Goal: Entertainment & Leisure: Consume media (video, audio)

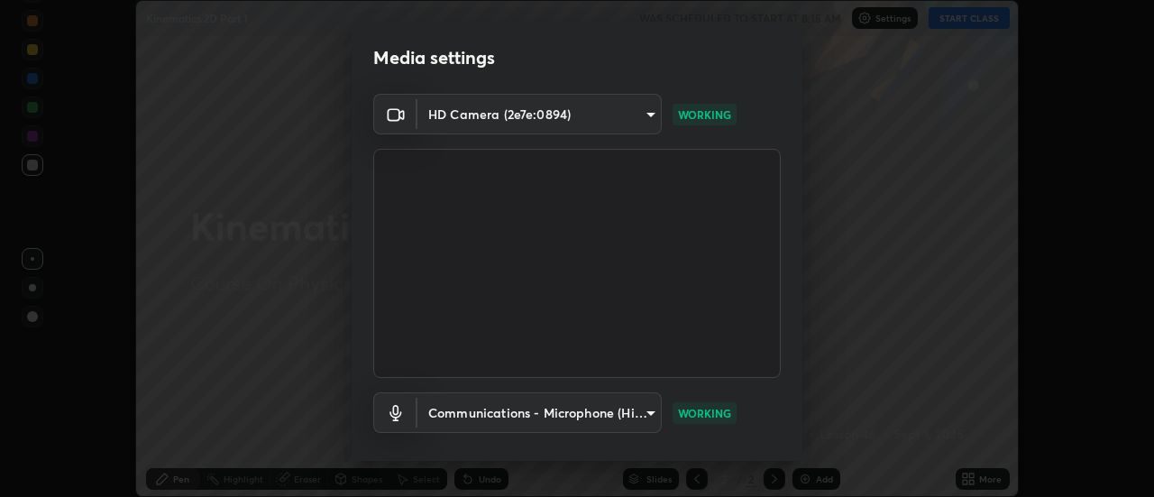
scroll to position [95, 0]
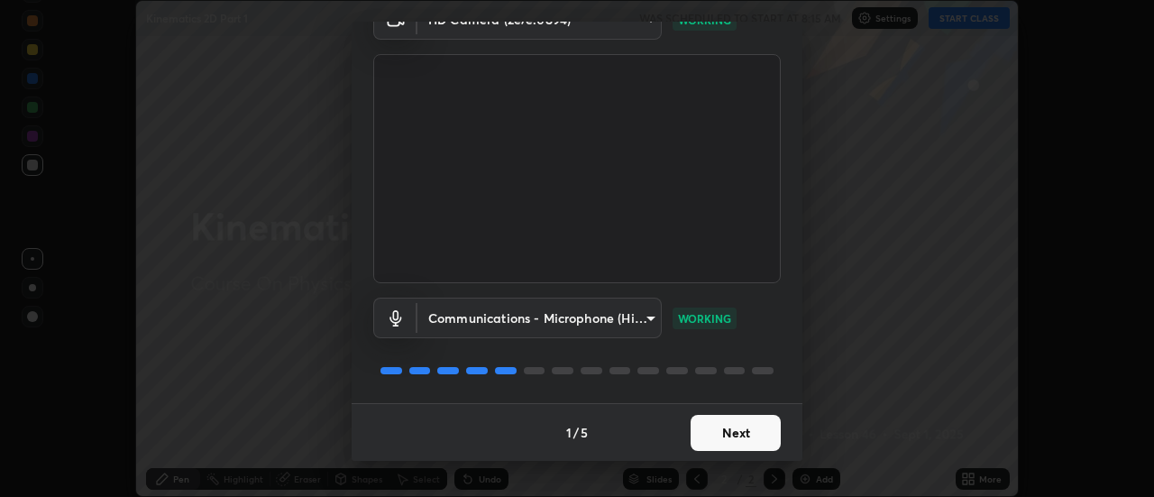
click at [724, 430] on button "Next" at bounding box center [735, 433] width 90 height 36
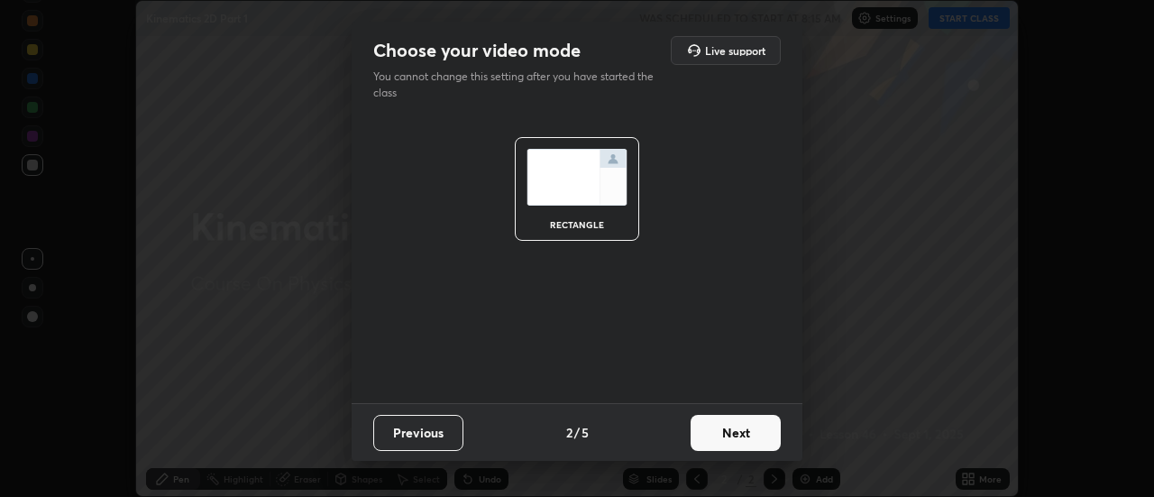
scroll to position [0, 0]
click at [728, 431] on button "Next" at bounding box center [735, 433] width 90 height 36
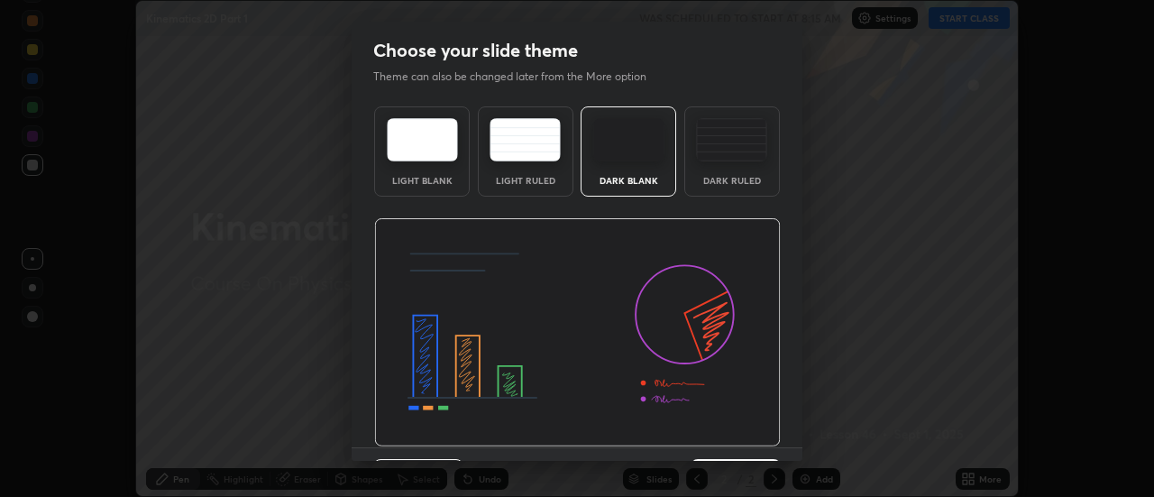
scroll to position [44, 0]
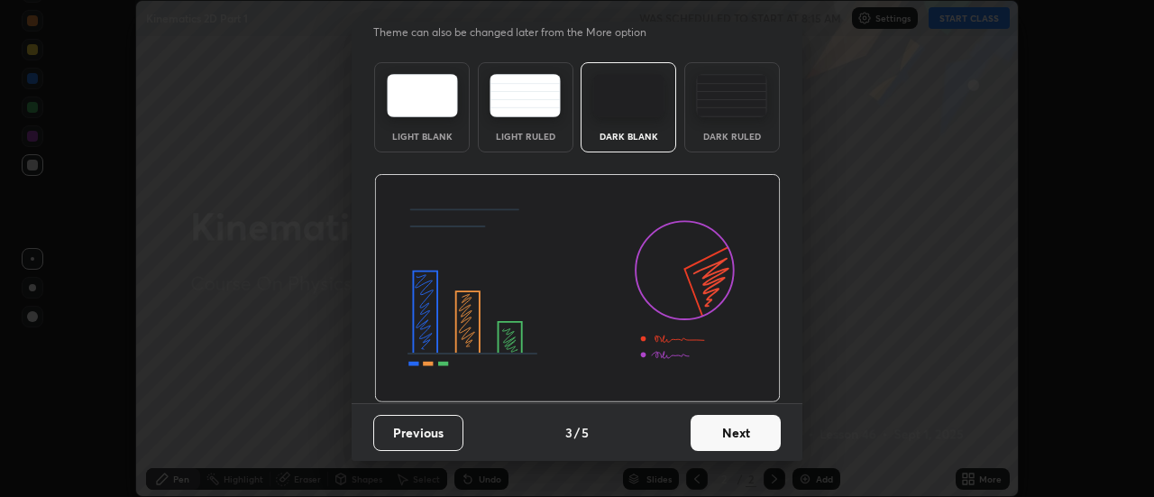
click at [738, 434] on button "Next" at bounding box center [735, 433] width 90 height 36
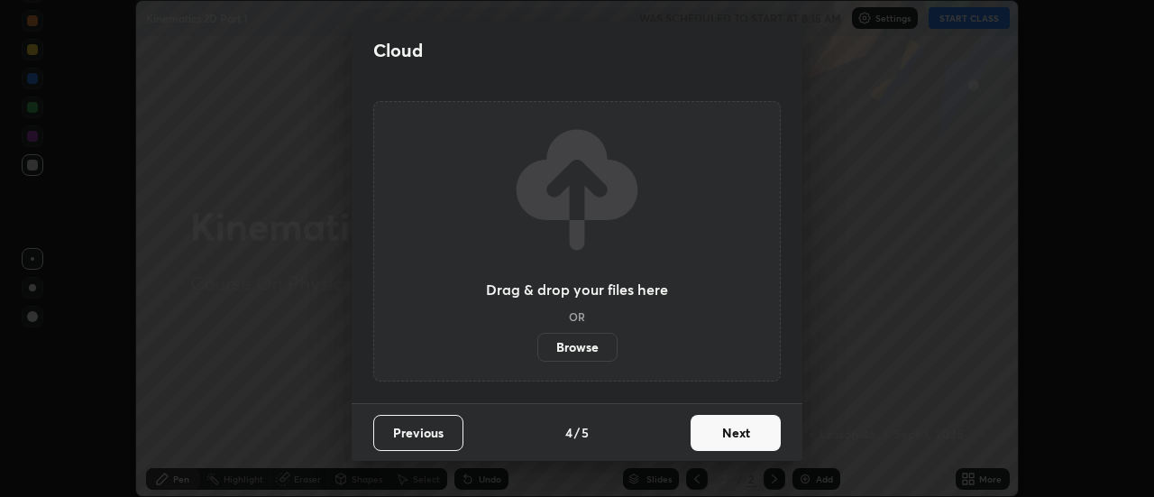
click at [736, 427] on button "Next" at bounding box center [735, 433] width 90 height 36
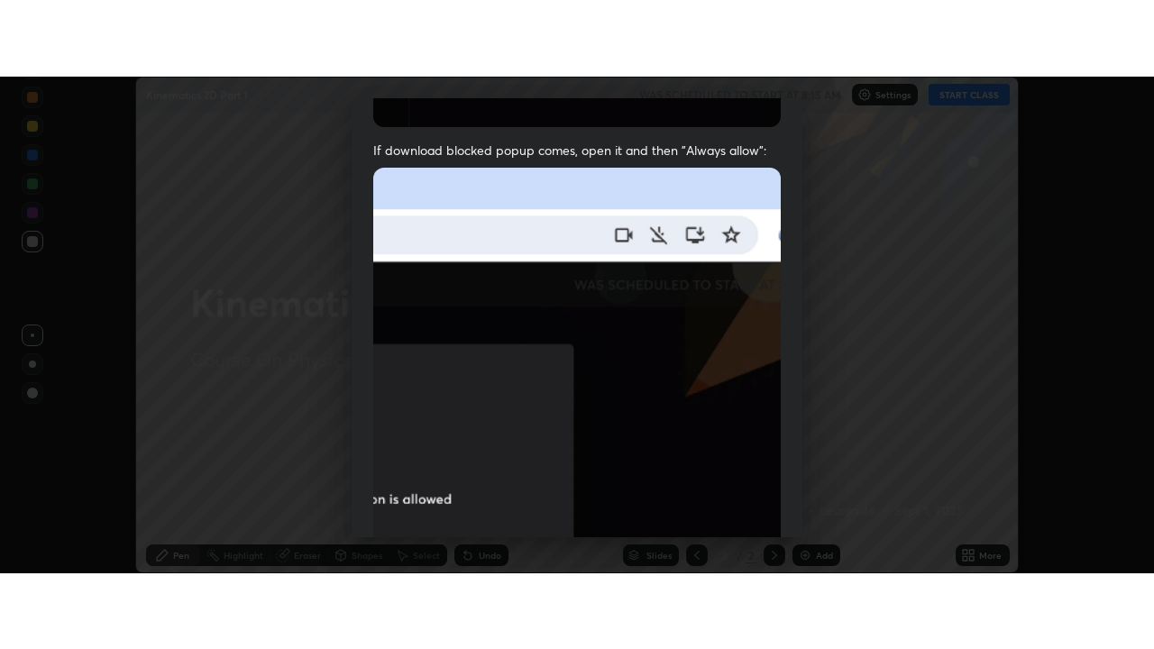
scroll to position [462, 0]
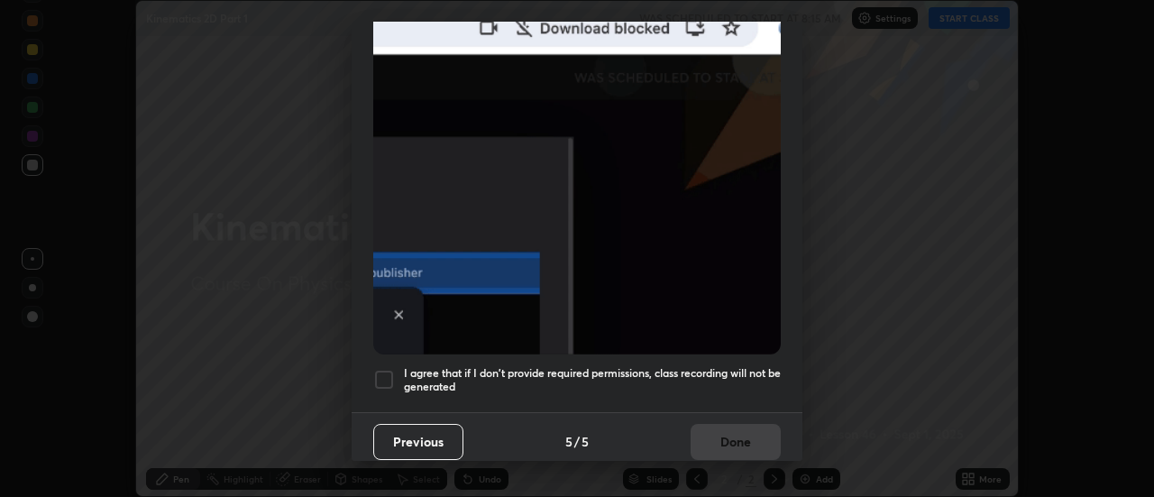
click at [710, 368] on h5 "I agree that if I don't provide required permissions, class recording will not …" at bounding box center [592, 380] width 377 height 28
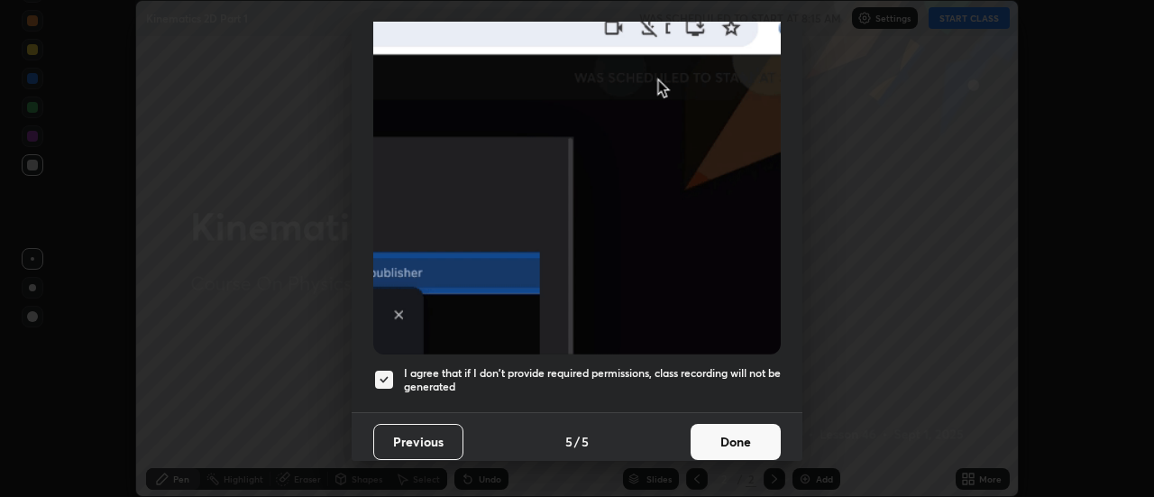
click at [714, 431] on button "Done" at bounding box center [735, 442] width 90 height 36
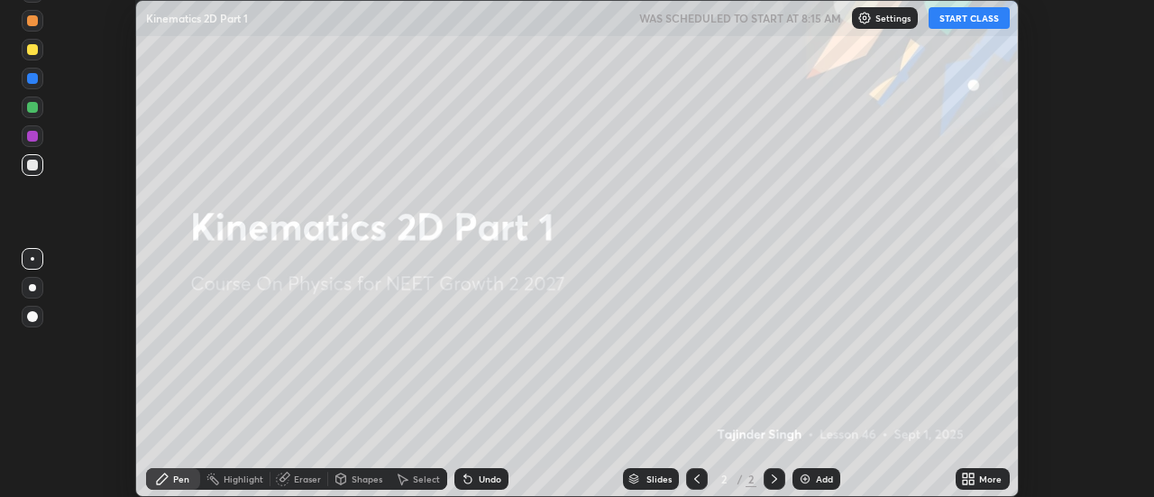
click at [954, 18] on button "START CLASS" at bounding box center [968, 18] width 81 height 22
click at [972, 480] on icon at bounding box center [972, 481] width 5 height 5
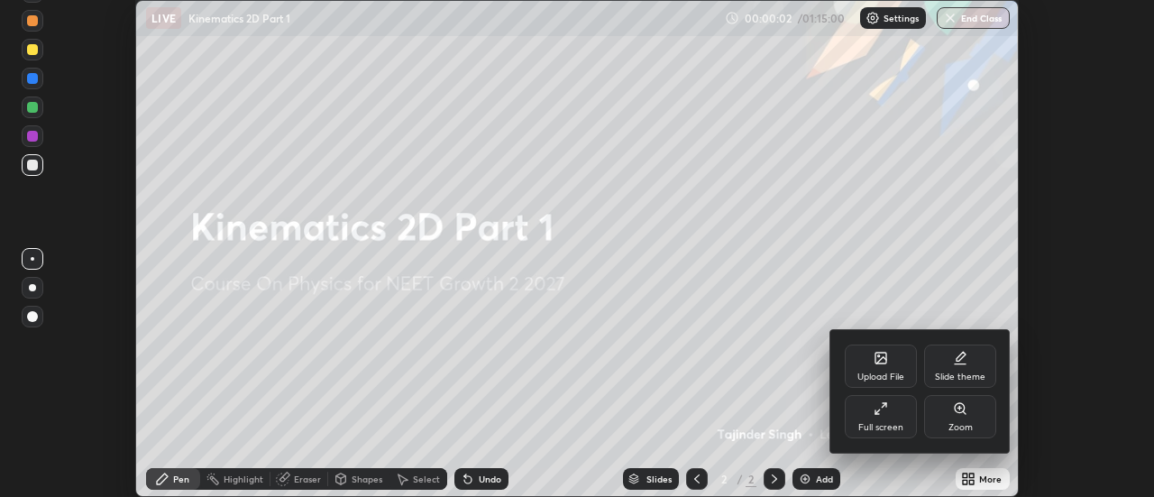
click at [866, 424] on div "Full screen" at bounding box center [880, 427] width 45 height 9
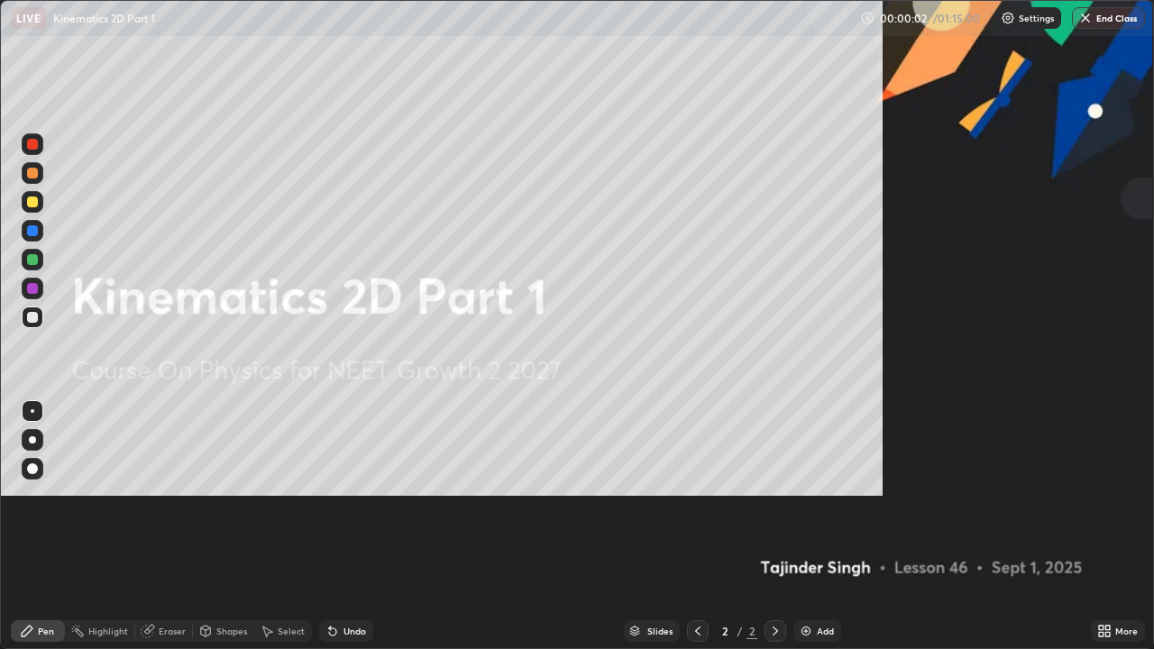
scroll to position [649, 1154]
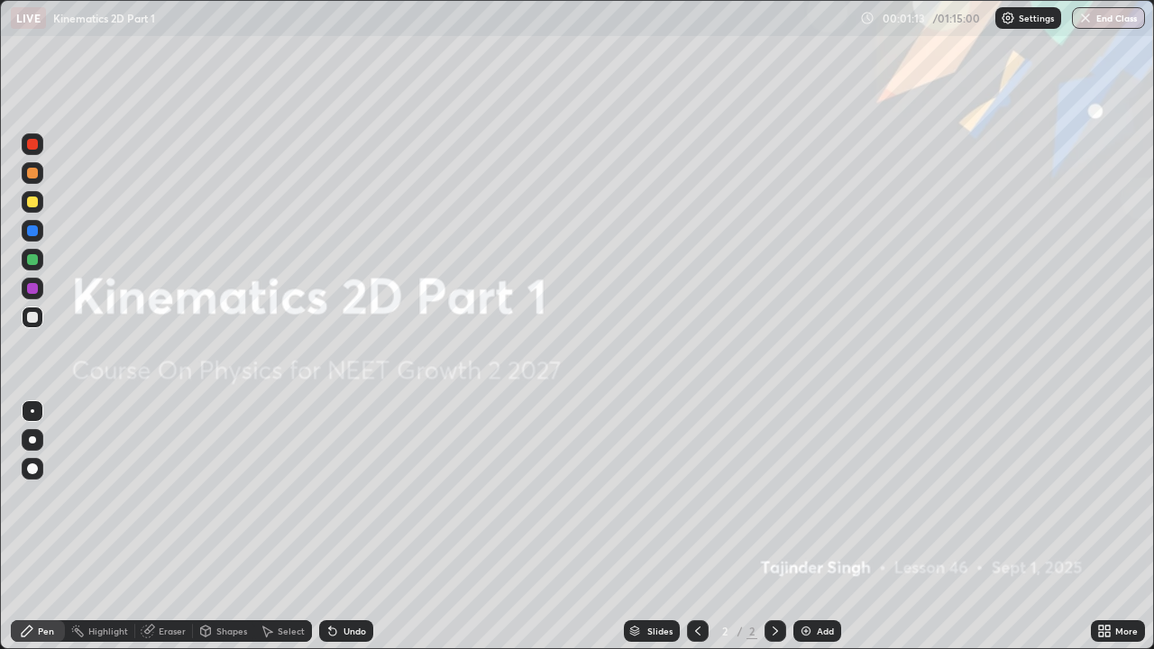
click at [811, 496] on img at bounding box center [805, 631] width 14 height 14
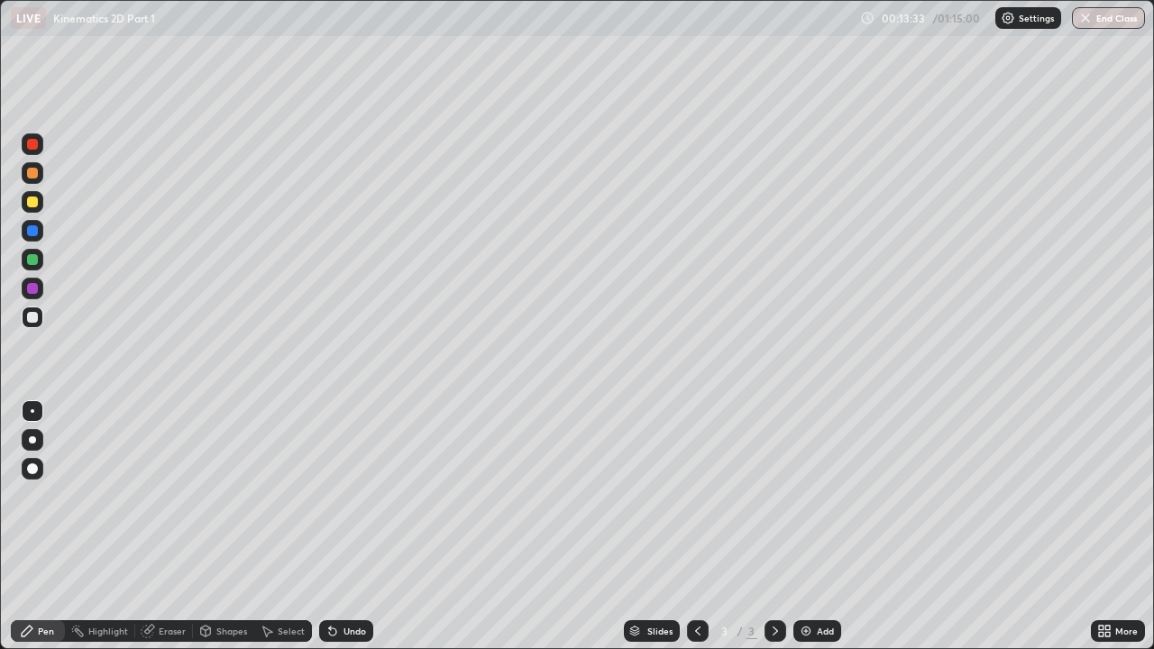
click at [30, 205] on div at bounding box center [32, 201] width 11 height 11
click at [31, 317] on div at bounding box center [32, 317] width 11 height 11
click at [361, 496] on div "Undo" at bounding box center [354, 630] width 23 height 9
click at [170, 496] on div "Eraser" at bounding box center [172, 630] width 27 height 9
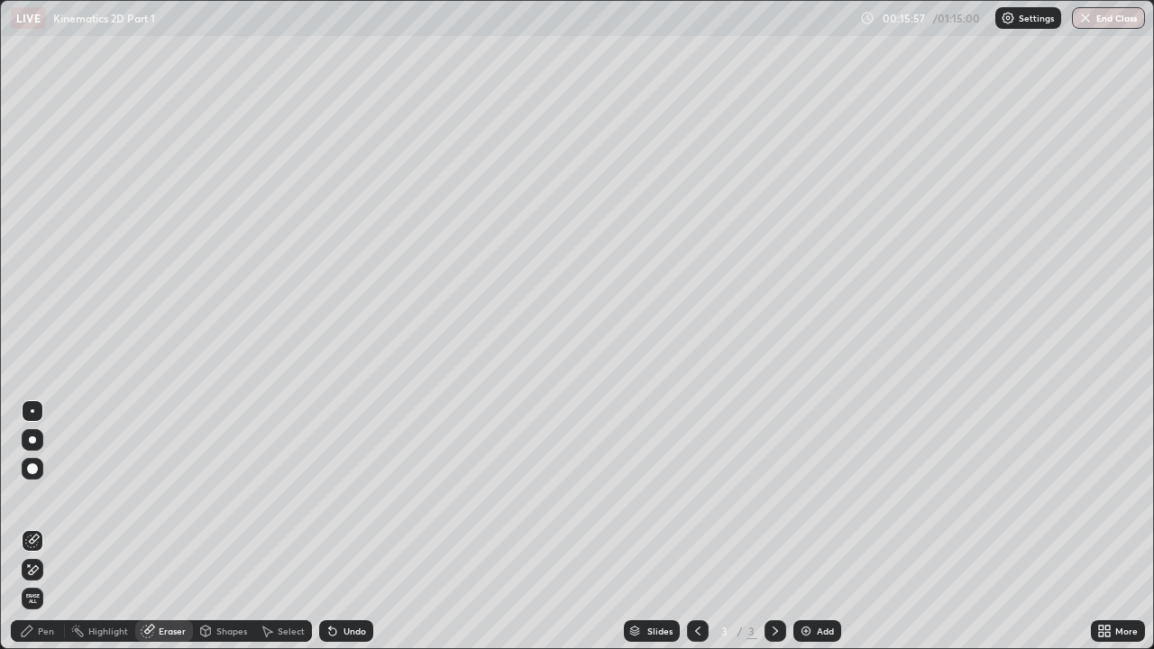
click at [38, 496] on div "Pen" at bounding box center [46, 630] width 16 height 9
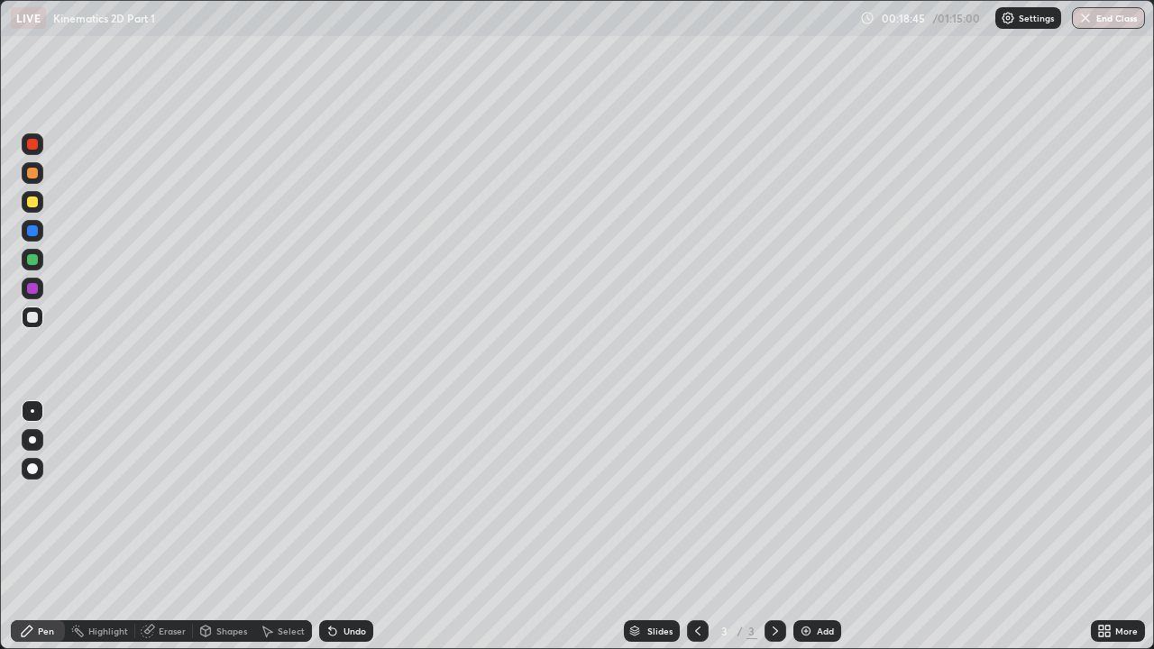
click at [812, 496] on div "Add" at bounding box center [817, 631] width 48 height 22
click at [32, 200] on div at bounding box center [32, 201] width 11 height 11
click at [35, 260] on div at bounding box center [32, 259] width 11 height 11
click at [32, 315] on div at bounding box center [32, 317] width 11 height 11
click at [32, 203] on div at bounding box center [32, 201] width 11 height 11
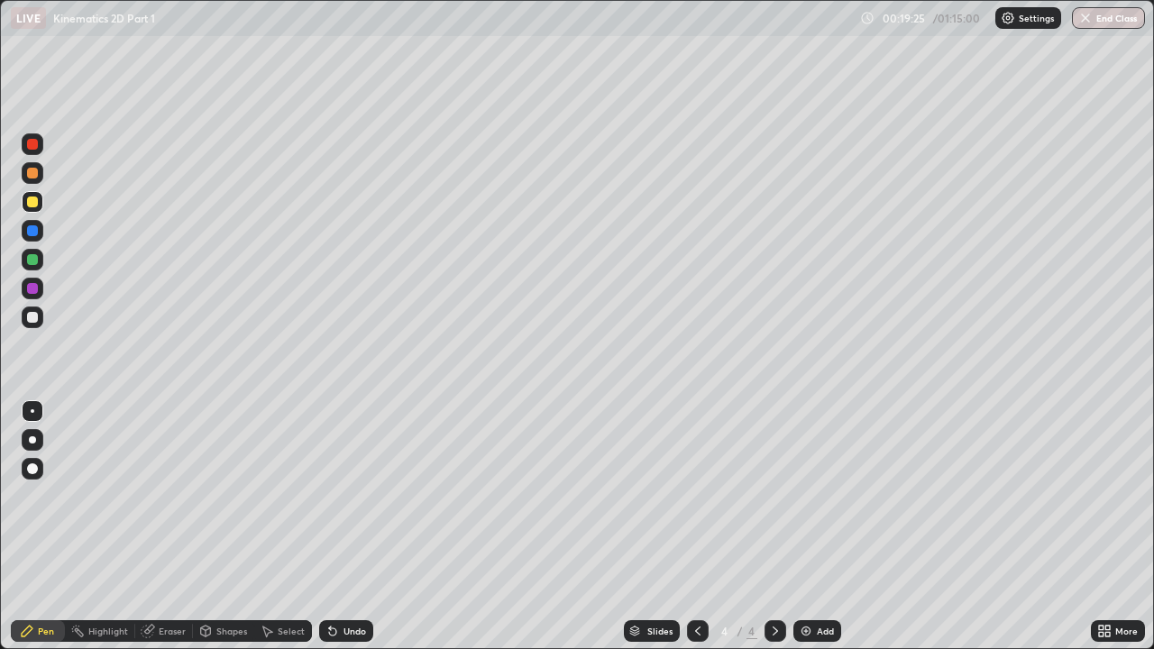
click at [32, 231] on div at bounding box center [32, 230] width 11 height 11
click at [31, 173] on div at bounding box center [32, 173] width 11 height 11
click at [31, 202] on div at bounding box center [32, 201] width 11 height 11
click at [166, 496] on div "Eraser" at bounding box center [172, 630] width 27 height 9
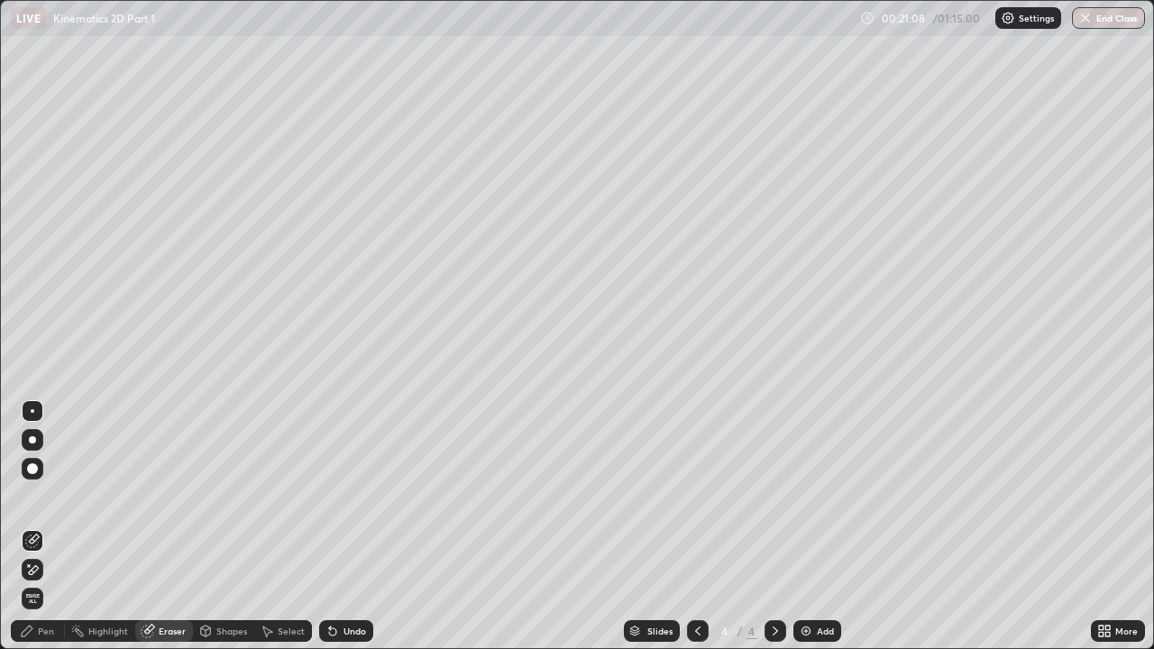
click at [30, 496] on div "Pen" at bounding box center [38, 631] width 54 height 22
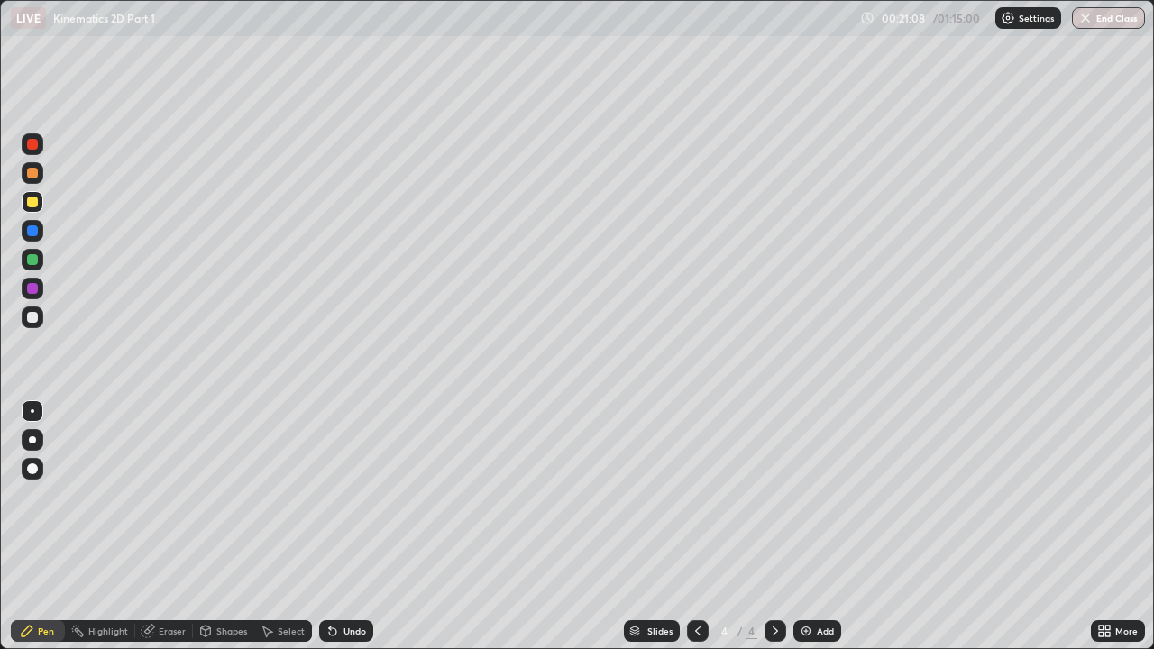
click at [36, 321] on div at bounding box center [32, 317] width 11 height 11
click at [32, 259] on div at bounding box center [32, 259] width 11 height 11
click at [29, 202] on div at bounding box center [32, 201] width 11 height 11
click at [27, 260] on div at bounding box center [32, 259] width 11 height 11
click at [164, 496] on div "Eraser" at bounding box center [164, 631] width 58 height 22
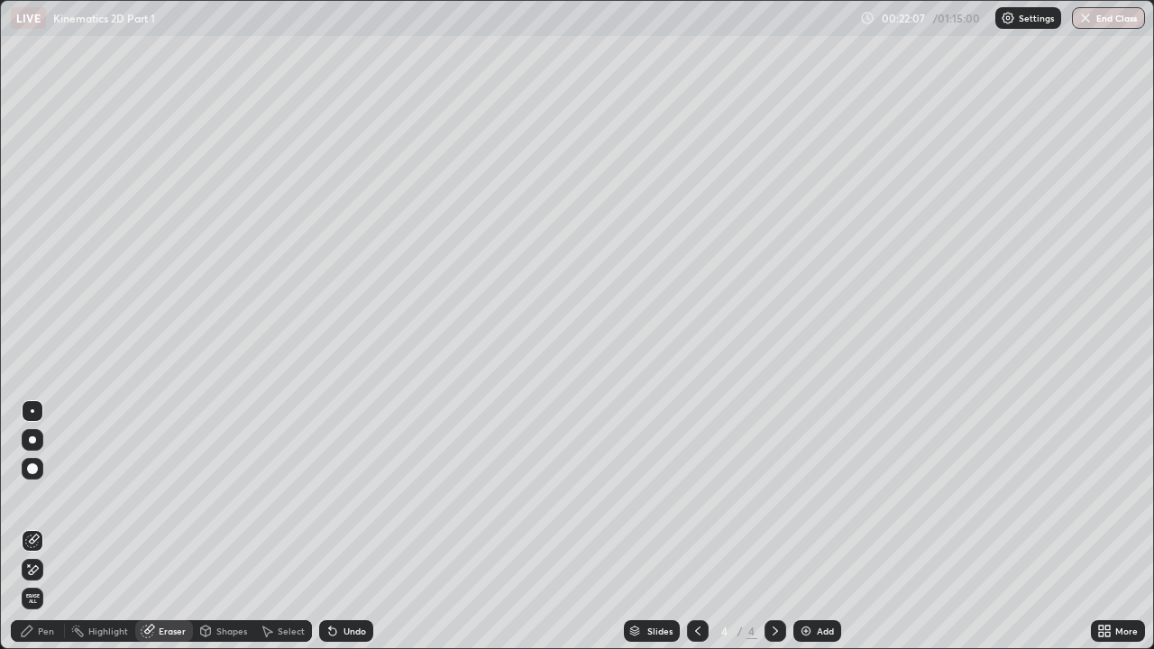
click at [30, 496] on icon at bounding box center [27, 631] width 14 height 14
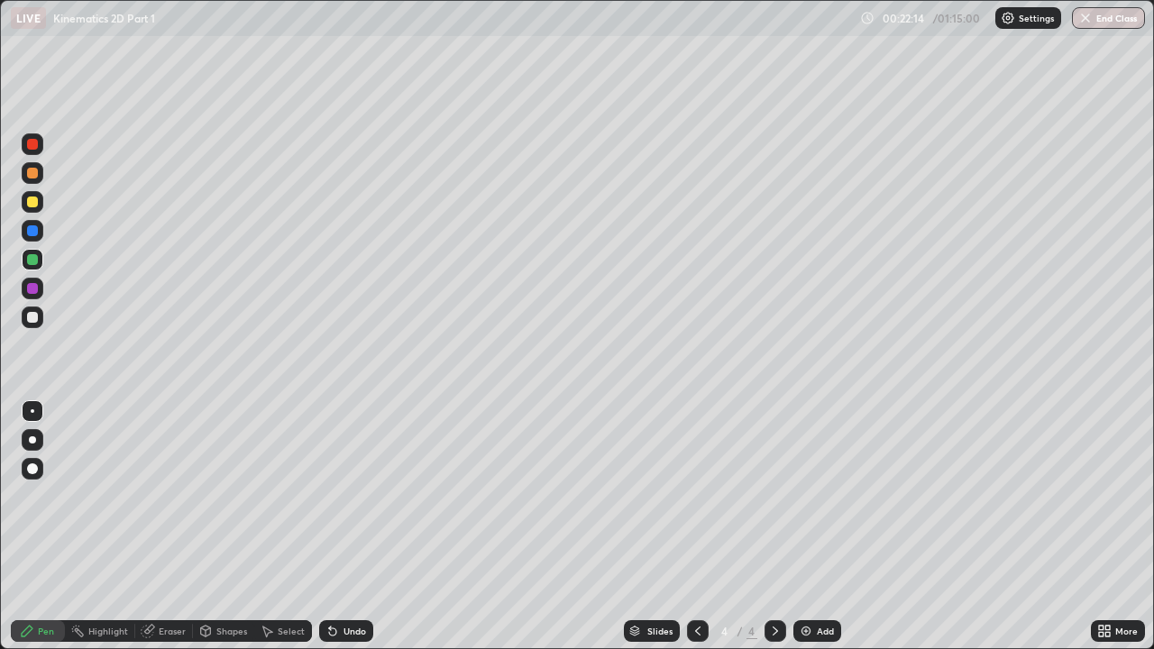
click at [29, 176] on div at bounding box center [32, 173] width 11 height 11
click at [27, 257] on div at bounding box center [32, 259] width 11 height 11
click at [34, 293] on div at bounding box center [32, 288] width 11 height 11
click at [23, 319] on div at bounding box center [33, 317] width 22 height 22
click at [32, 258] on div at bounding box center [32, 259] width 11 height 11
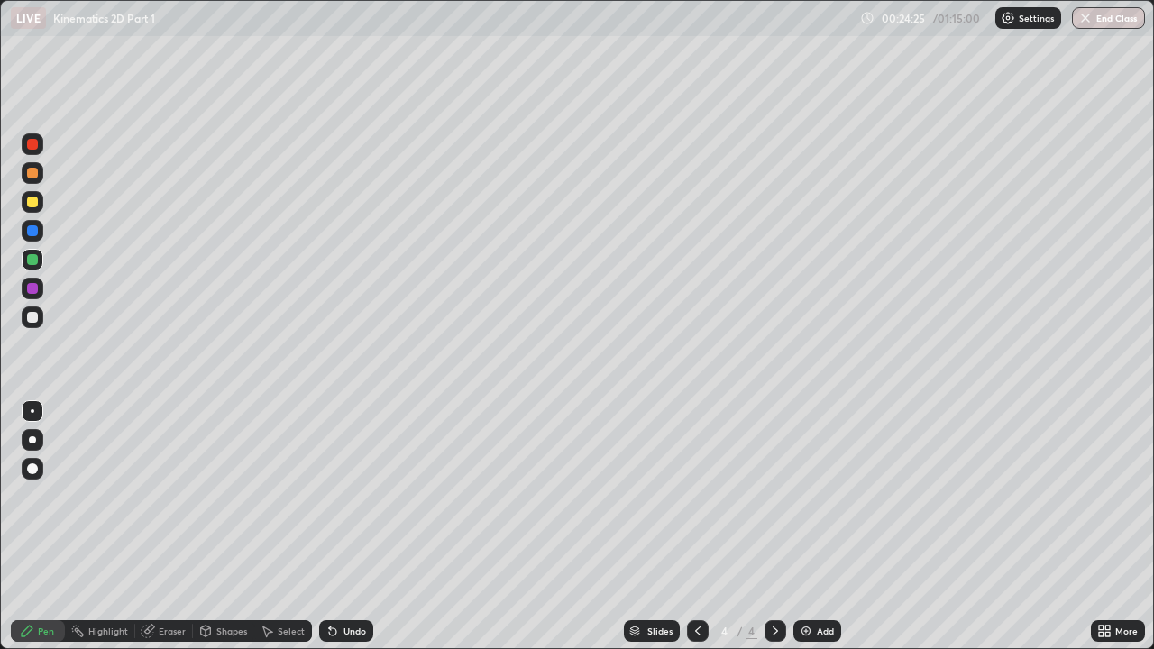
click at [329, 496] on icon at bounding box center [330, 627] width 2 height 2
click at [339, 496] on div "Undo" at bounding box center [346, 631] width 54 height 22
click at [340, 496] on div "Undo" at bounding box center [346, 631] width 54 height 22
click at [351, 496] on div "Undo" at bounding box center [346, 631] width 54 height 22
click at [29, 320] on div at bounding box center [32, 317] width 11 height 11
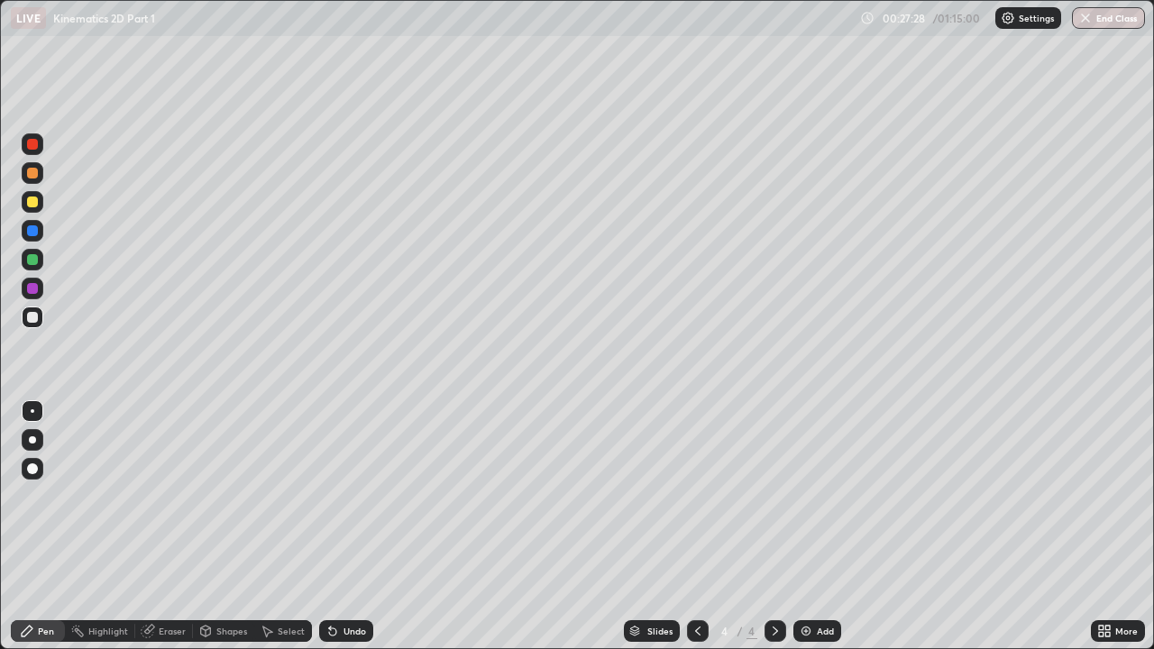
click at [343, 496] on div "Undo" at bounding box center [354, 630] width 23 height 9
click at [349, 496] on div "Undo" at bounding box center [354, 630] width 23 height 9
click at [345, 496] on div "Undo" at bounding box center [354, 630] width 23 height 9
click at [343, 496] on div "Undo" at bounding box center [354, 630] width 23 height 9
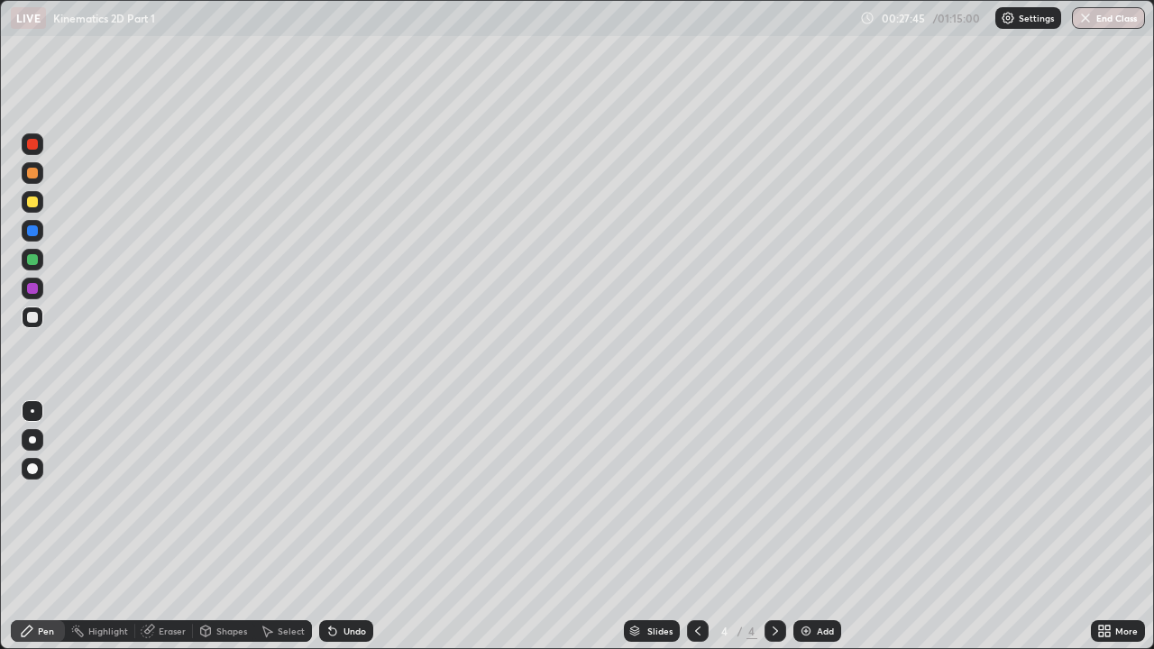
click at [339, 496] on div "Undo" at bounding box center [346, 631] width 54 height 22
click at [352, 496] on div "Undo" at bounding box center [354, 630] width 23 height 9
click at [340, 496] on div "Undo" at bounding box center [346, 631] width 54 height 22
click at [343, 496] on div "Undo" at bounding box center [354, 630] width 23 height 9
click at [164, 496] on div "Eraser" at bounding box center [172, 630] width 27 height 9
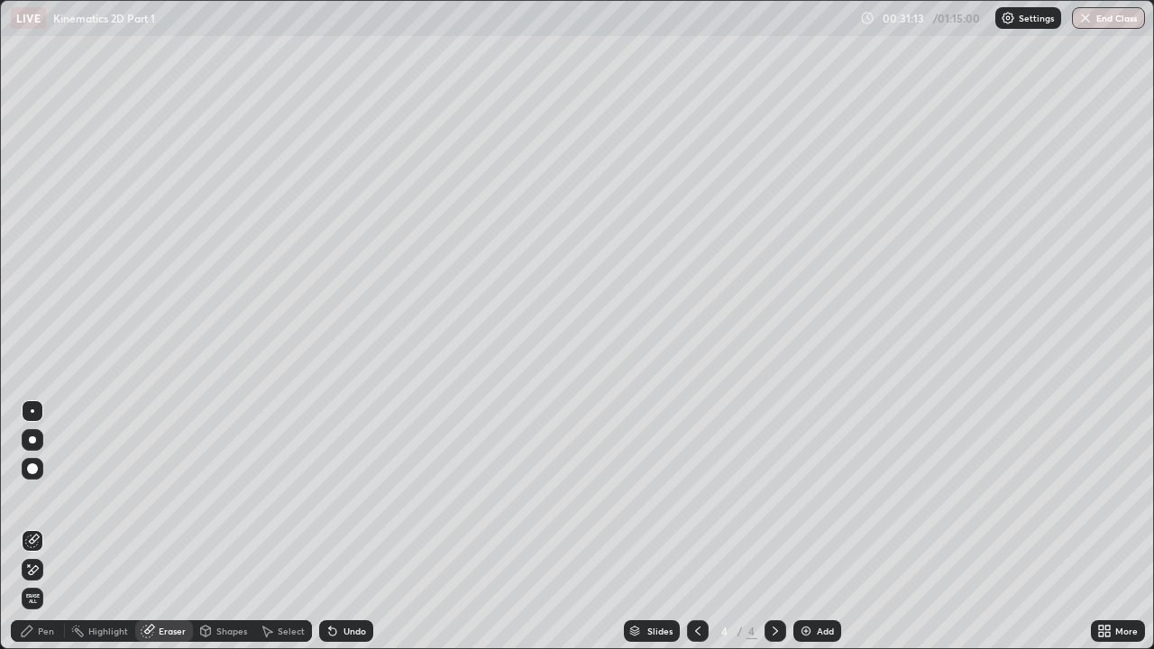
click at [38, 496] on div "Pen" at bounding box center [46, 630] width 16 height 9
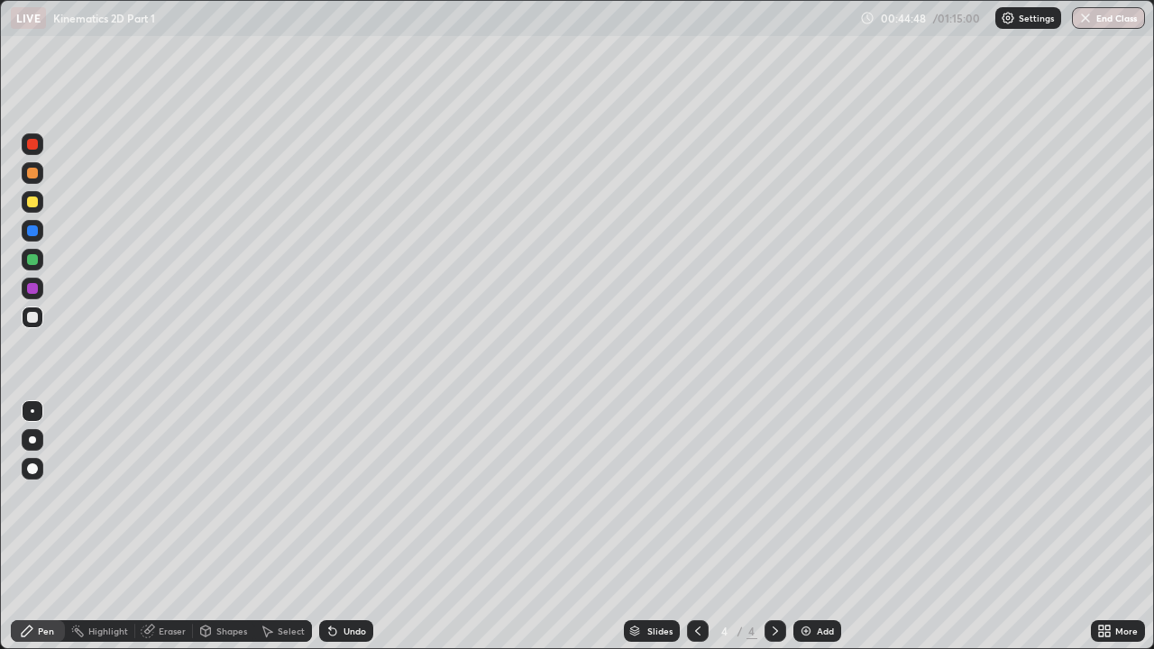
click at [346, 496] on div "Undo" at bounding box center [354, 630] width 23 height 9
click at [340, 496] on div "Undo" at bounding box center [346, 631] width 54 height 22
click at [347, 496] on div "Undo" at bounding box center [346, 631] width 54 height 22
click at [818, 496] on div "Add" at bounding box center [817, 631] width 48 height 22
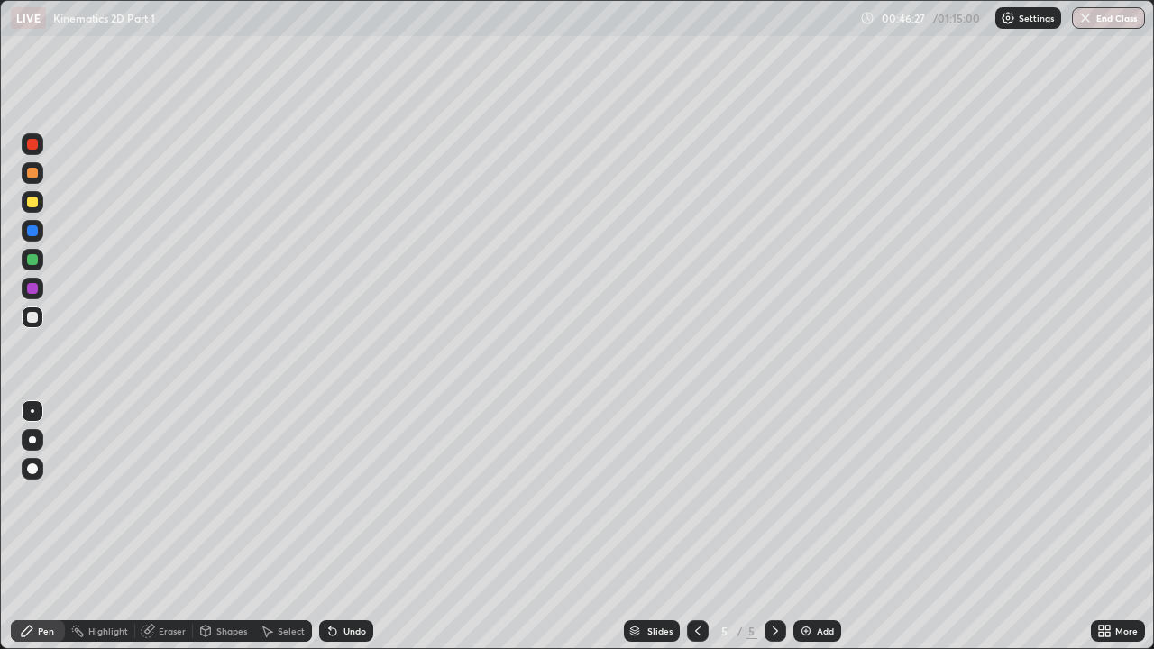
click at [33, 227] on div at bounding box center [32, 230] width 11 height 11
click at [339, 496] on div "Undo" at bounding box center [346, 631] width 54 height 22
click at [330, 496] on icon at bounding box center [332, 631] width 7 height 7
click at [329, 496] on icon at bounding box center [330, 627] width 2 height 2
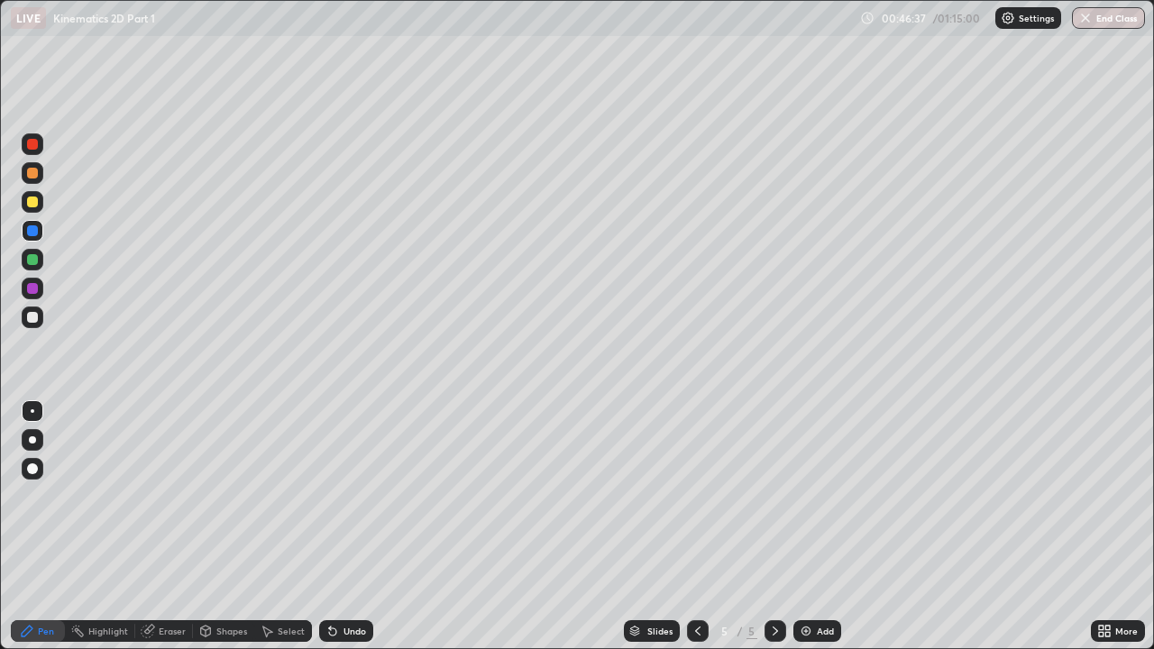
click at [329, 496] on icon at bounding box center [330, 627] width 2 height 2
click at [35, 260] on div at bounding box center [32, 259] width 11 height 11
click at [30, 321] on div at bounding box center [32, 317] width 11 height 11
click at [29, 206] on div at bounding box center [32, 201] width 11 height 11
click at [35, 312] on div at bounding box center [32, 317] width 11 height 11
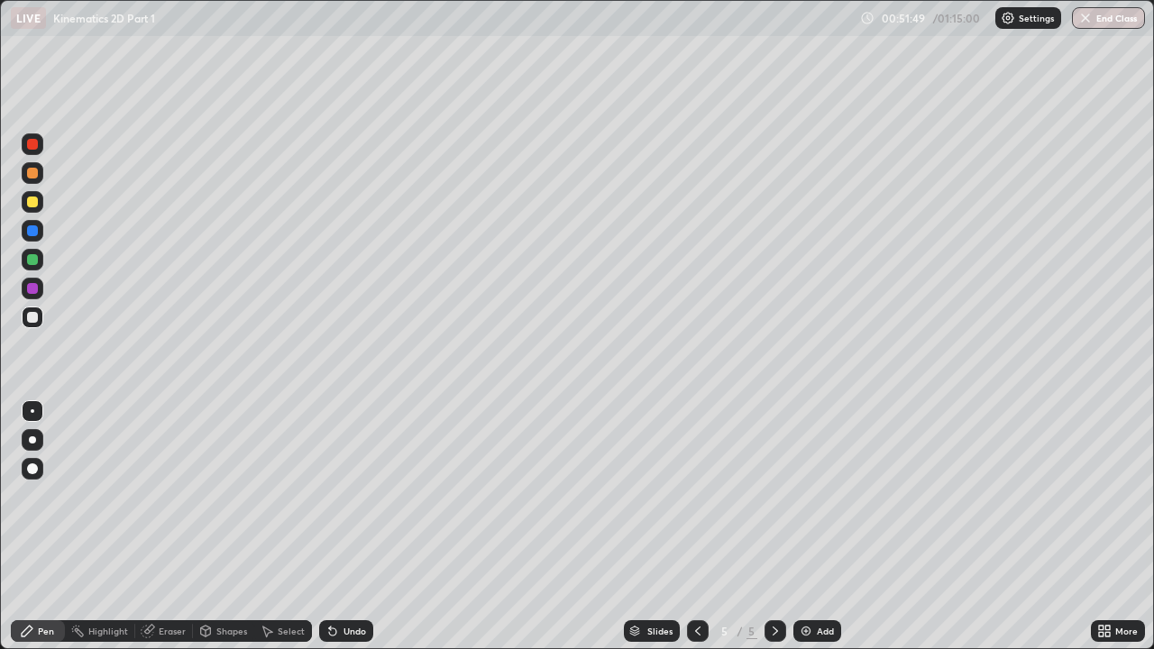
click at [347, 496] on div "Undo" at bounding box center [354, 630] width 23 height 9
click at [350, 496] on div "Undo" at bounding box center [354, 630] width 23 height 9
click at [329, 496] on icon at bounding box center [330, 627] width 2 height 2
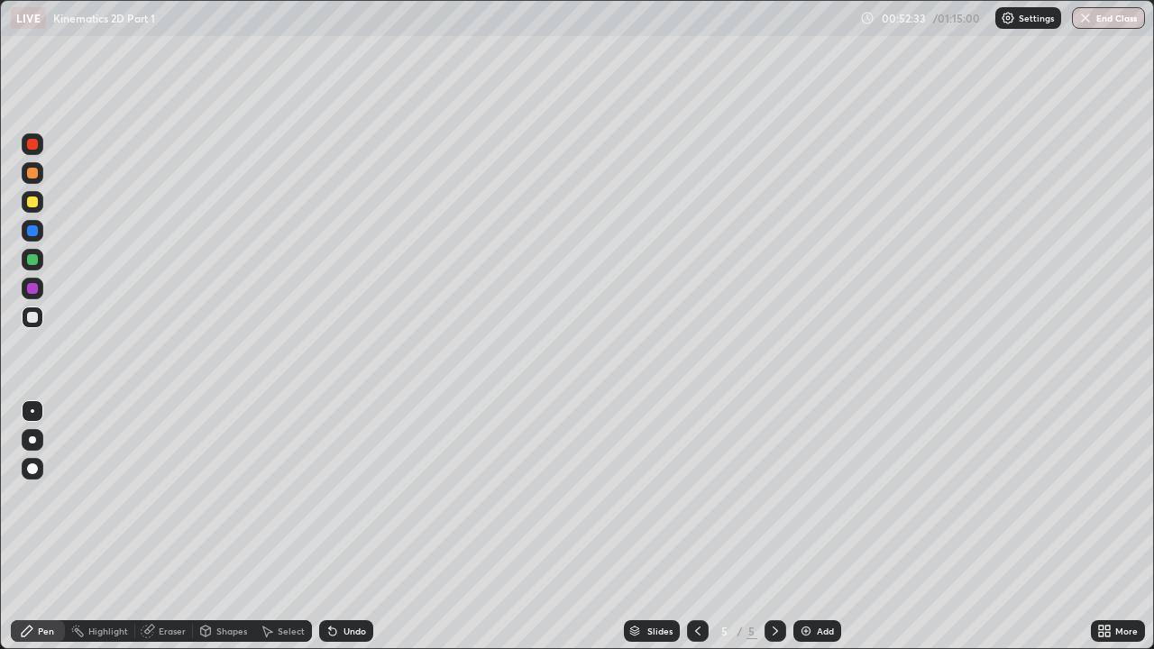
click at [345, 496] on div "Undo" at bounding box center [354, 630] width 23 height 9
click at [340, 496] on div "Undo" at bounding box center [346, 631] width 54 height 22
click at [337, 496] on div "Undo" at bounding box center [346, 631] width 54 height 22
click at [343, 496] on div "Undo" at bounding box center [354, 630] width 23 height 9
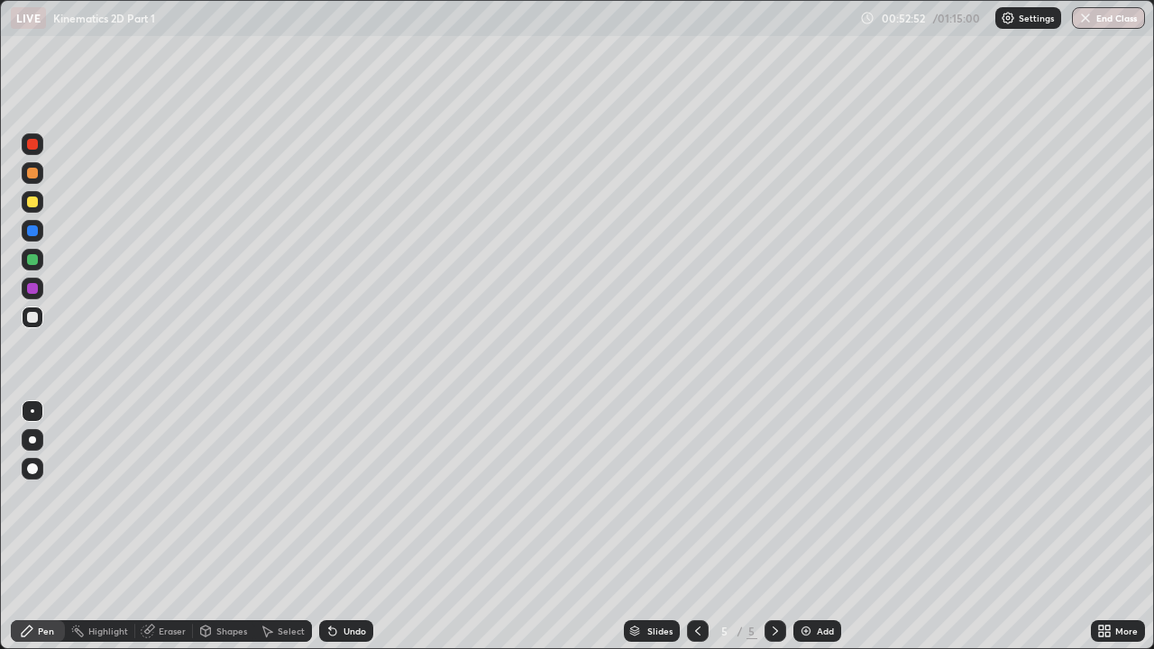
click at [351, 496] on div "Undo" at bounding box center [354, 630] width 23 height 9
click at [350, 496] on div "Undo" at bounding box center [354, 630] width 23 height 9
click at [345, 496] on div "Undo" at bounding box center [354, 630] width 23 height 9
click at [347, 496] on div "Undo" at bounding box center [346, 631] width 54 height 22
click at [696, 496] on icon at bounding box center [697, 631] width 14 height 14
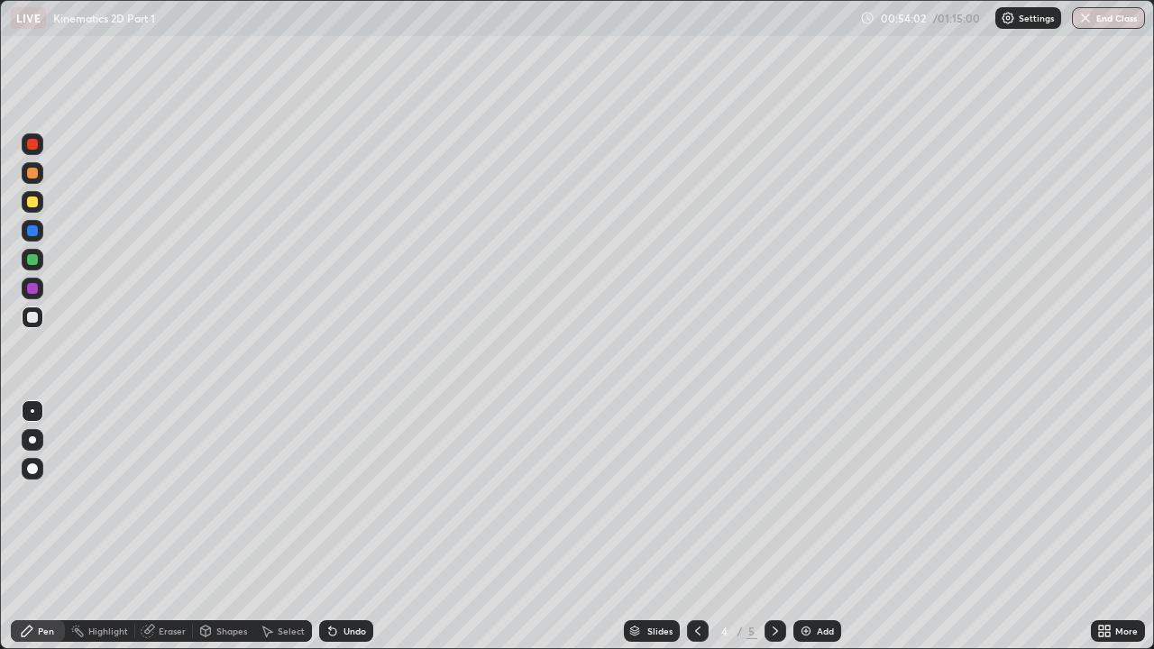
click at [771, 496] on icon at bounding box center [775, 631] width 14 height 14
click at [275, 496] on div "Select" at bounding box center [283, 631] width 58 height 22
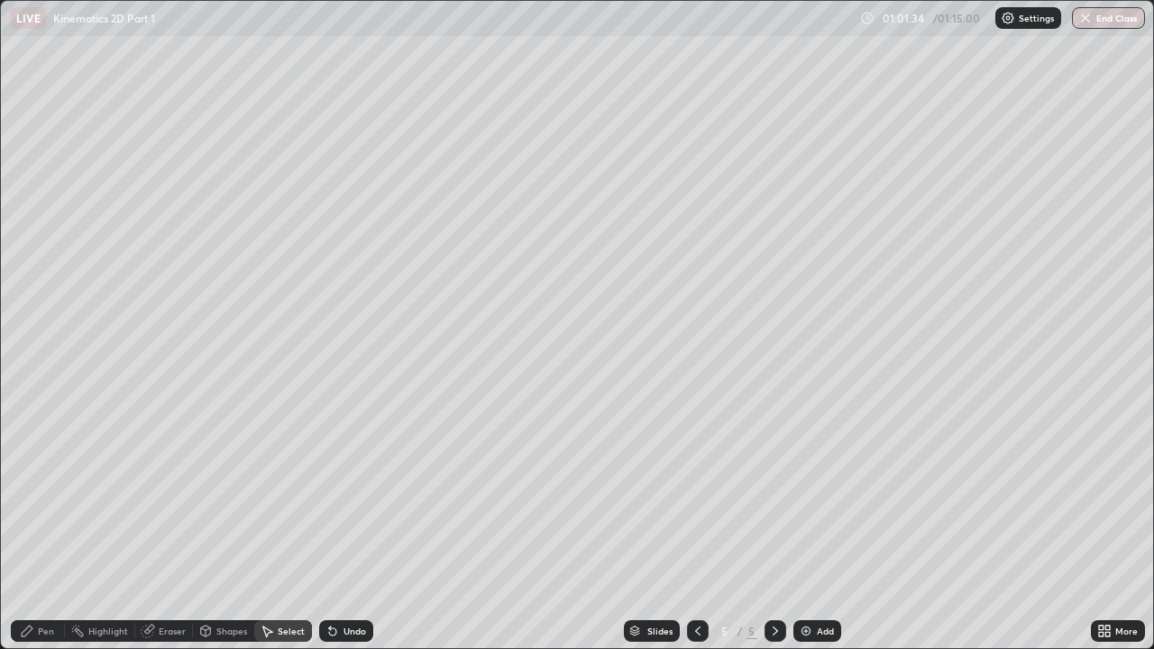
click at [41, 44] on div "Erase all" at bounding box center [32, 324] width 43 height 577
click at [47, 43] on div "Erase all" at bounding box center [32, 324] width 43 height 577
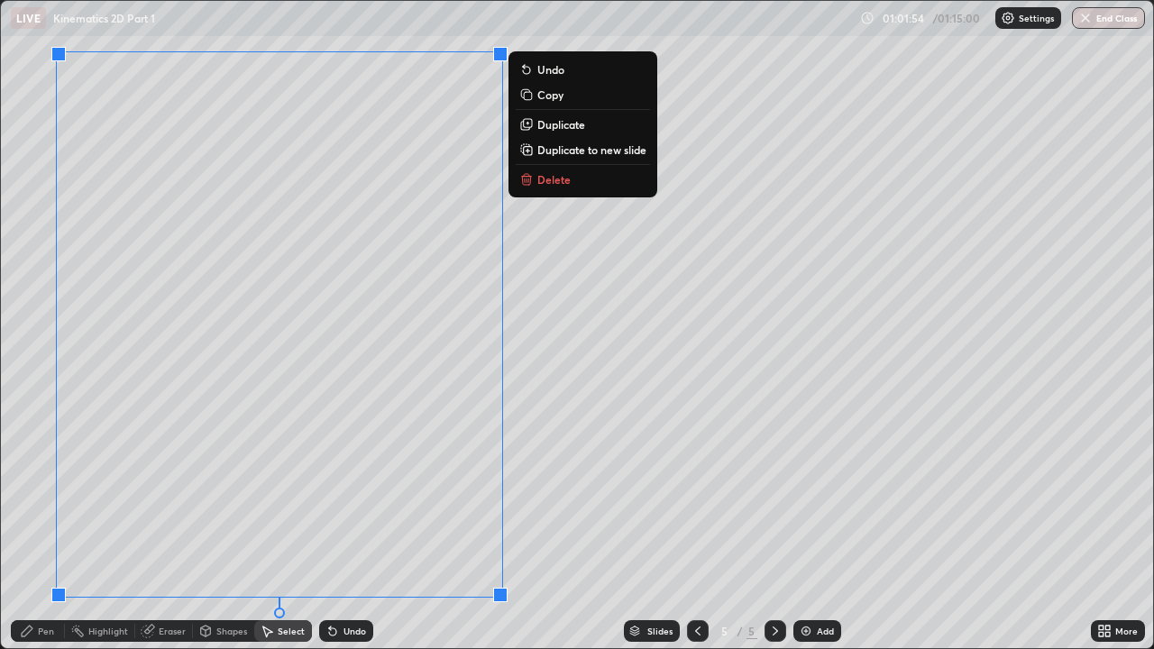
click at [547, 95] on p "Copy" at bounding box center [550, 94] width 26 height 14
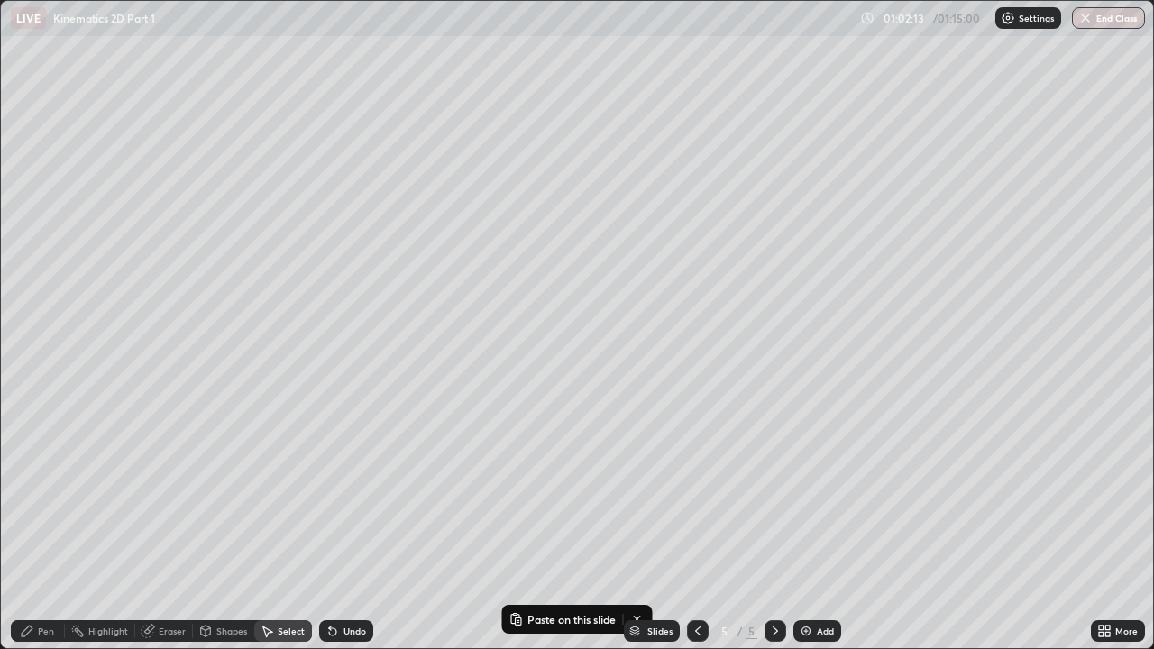
click at [809, 496] on div "Add" at bounding box center [817, 631] width 48 height 22
click at [217, 120] on p "Paste here" at bounding box center [220, 118] width 53 height 14
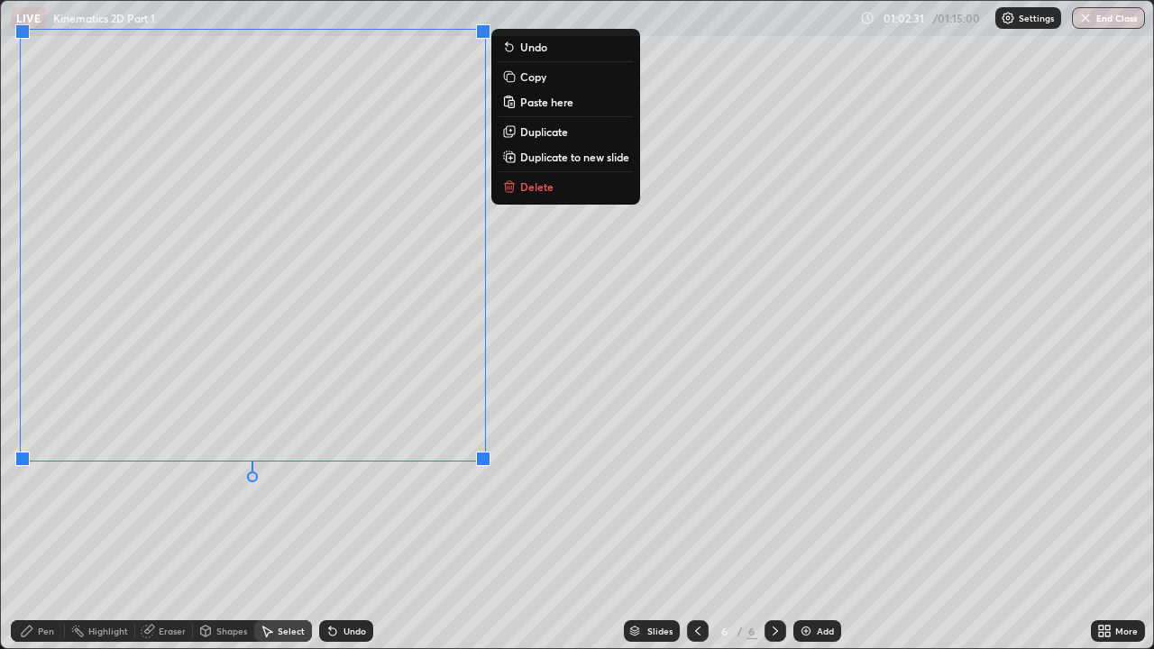
click at [471, 496] on div "0 ° Undo Copy Paste here Duplicate Duplicate to new slide Delete" at bounding box center [577, 324] width 1152 height 647
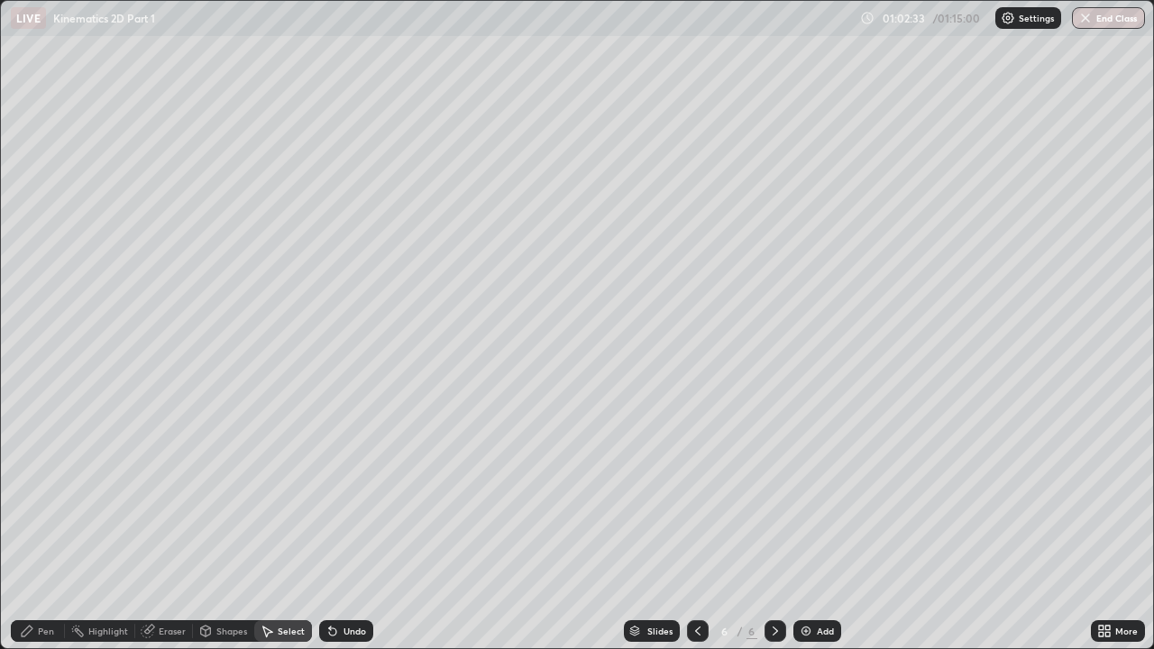
click at [36, 496] on div "Pen" at bounding box center [38, 631] width 54 height 22
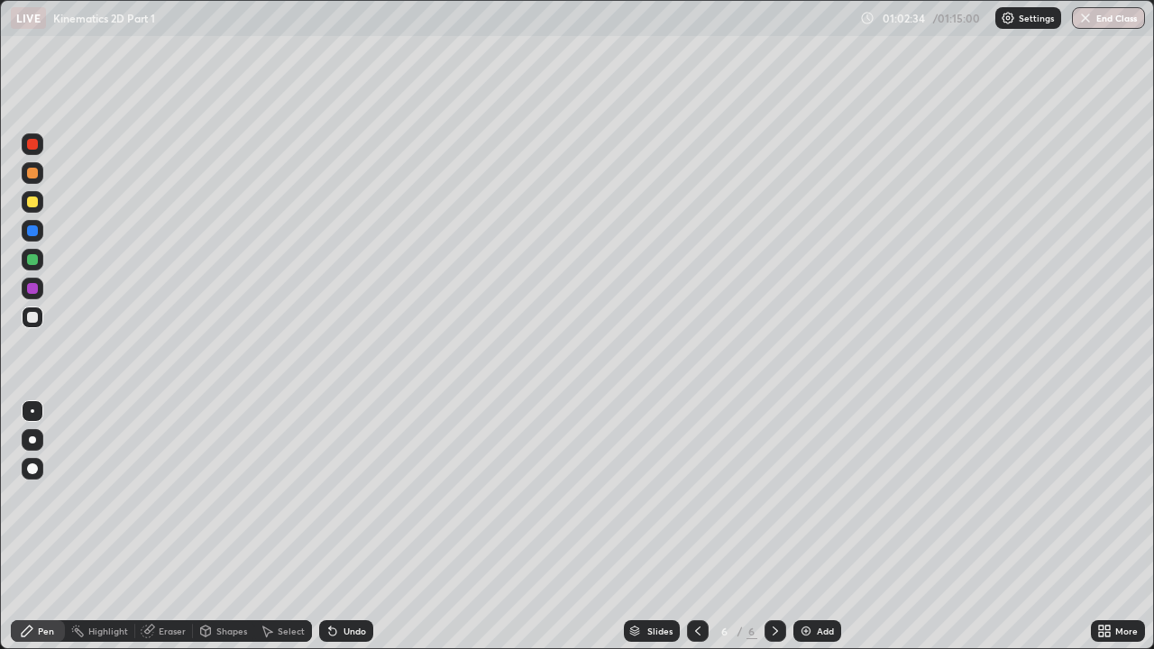
click at [161, 496] on div "Eraser" at bounding box center [172, 630] width 27 height 9
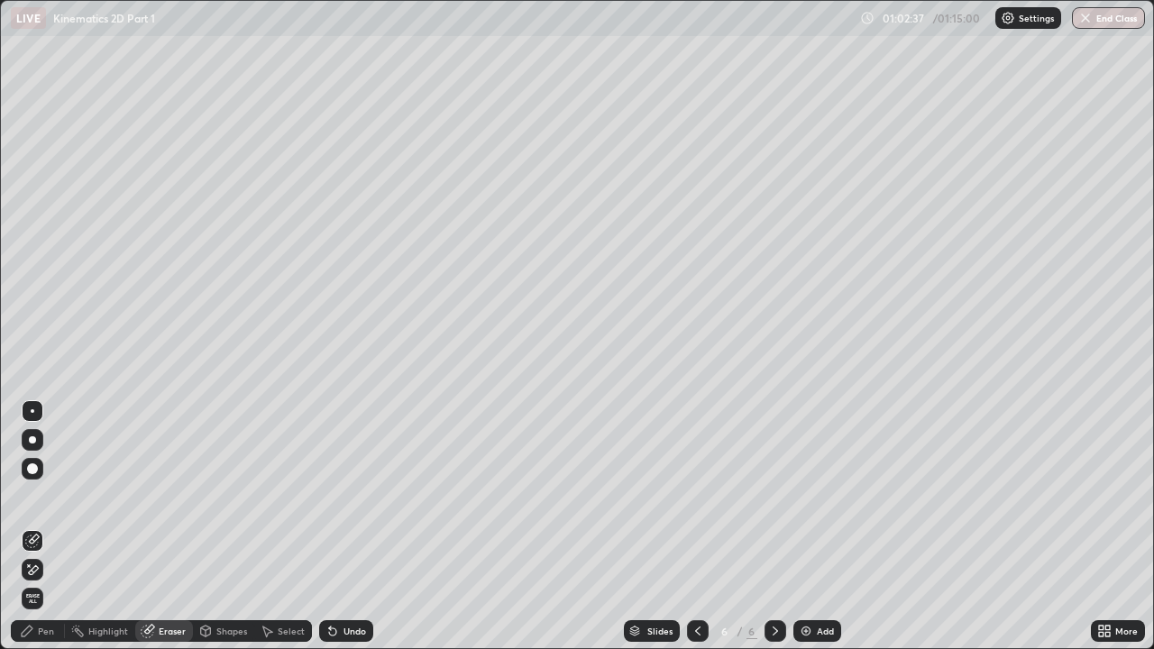
click at [34, 478] on div at bounding box center [33, 469] width 22 height 22
click at [42, 496] on div "Pen" at bounding box center [46, 630] width 16 height 9
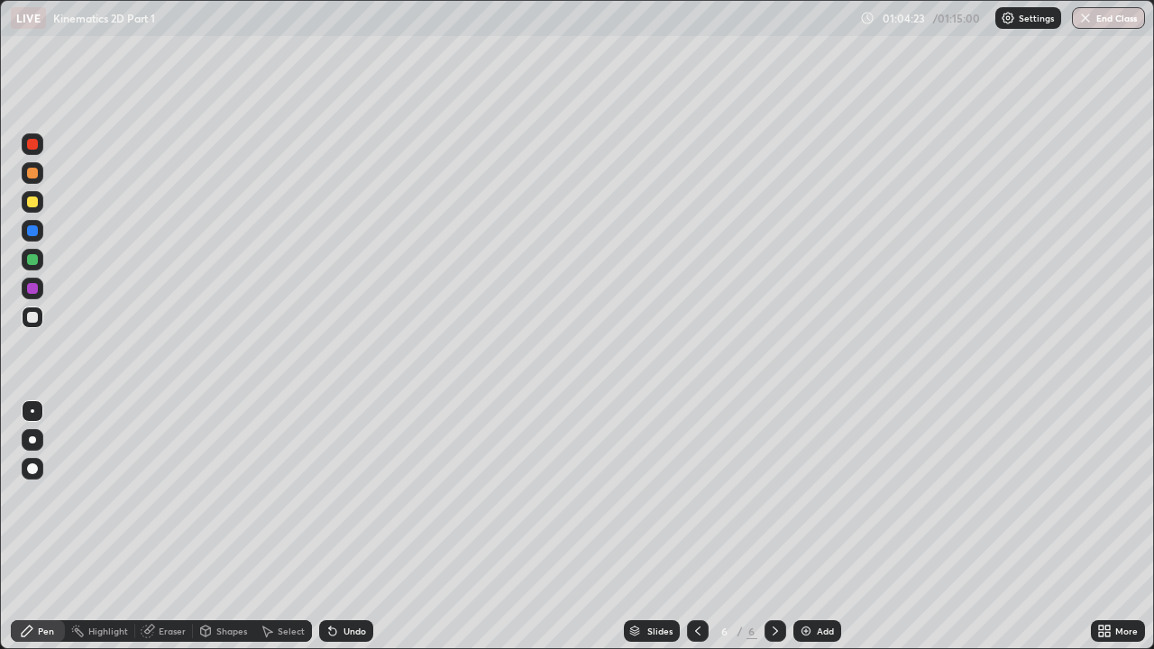
click at [168, 496] on div "Eraser" at bounding box center [172, 630] width 27 height 9
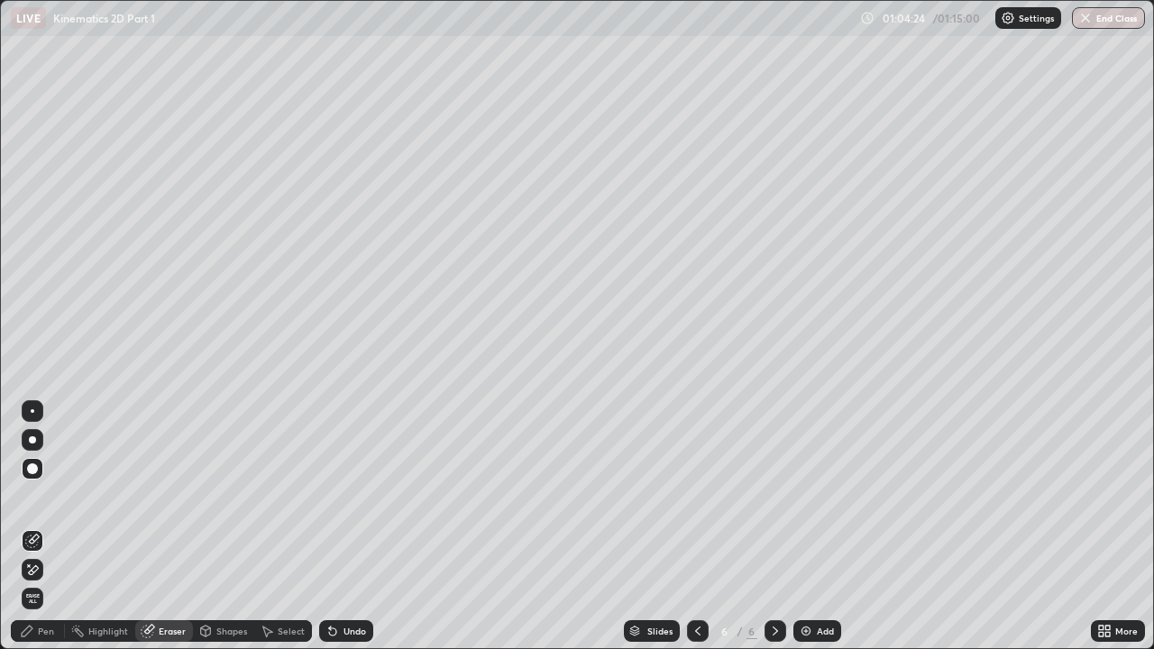
click at [36, 496] on div "Pen" at bounding box center [38, 631] width 54 height 22
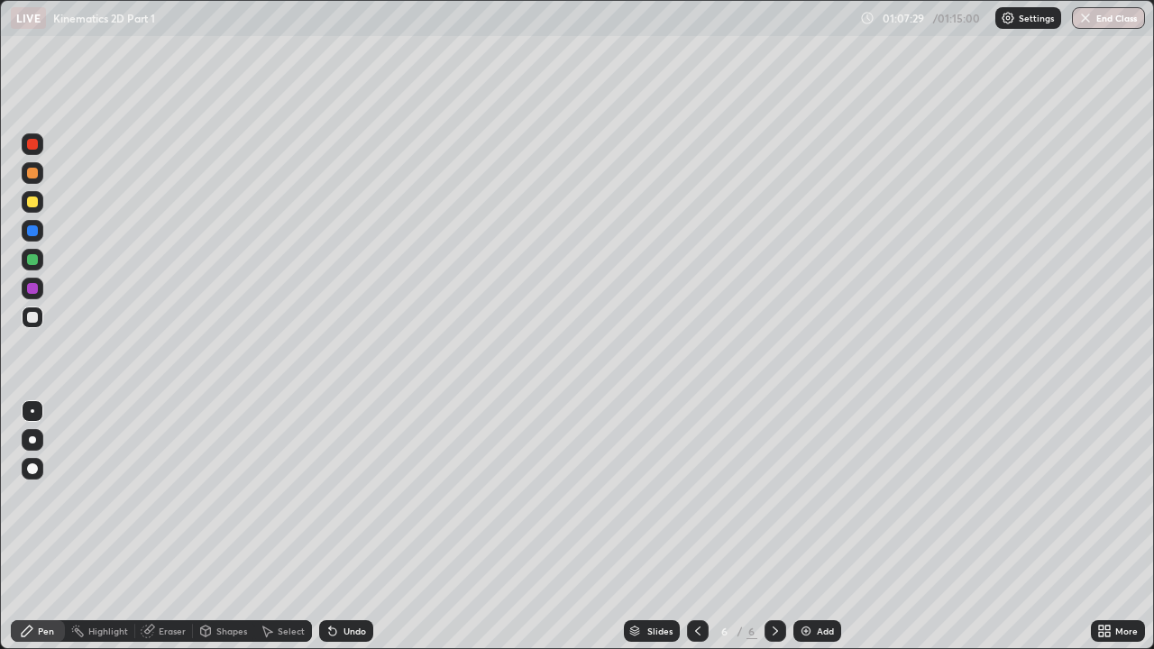
click at [213, 496] on div "Shapes" at bounding box center [223, 631] width 61 height 22
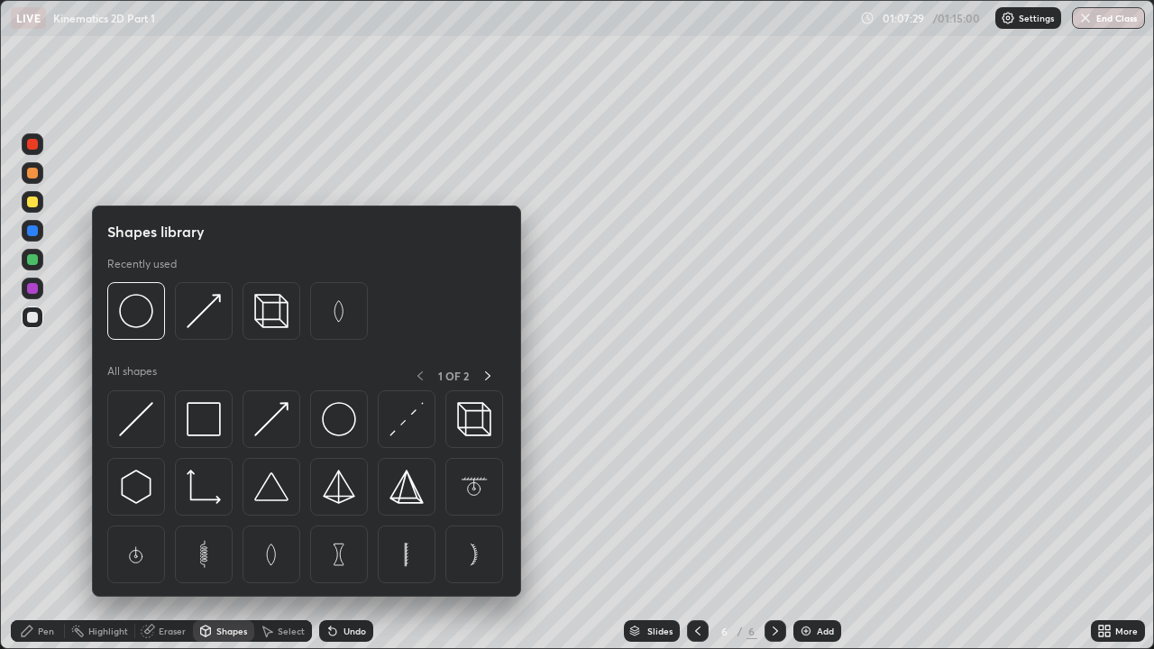
click at [168, 496] on div "Eraser" at bounding box center [172, 630] width 27 height 9
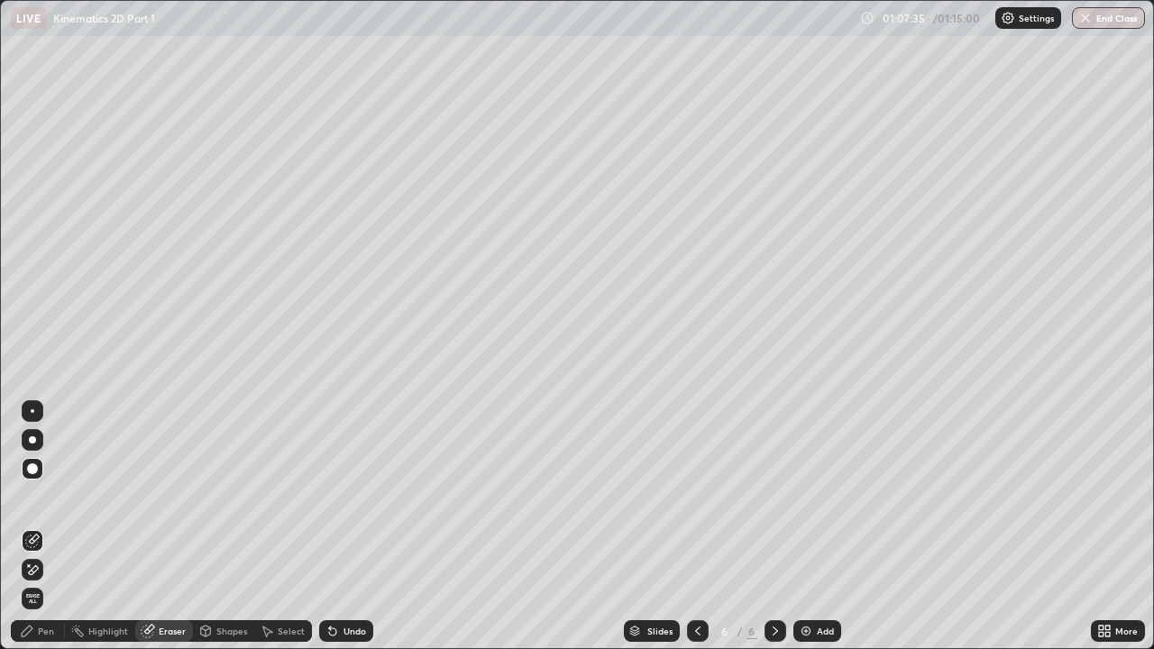
click at [46, 496] on div "Pen" at bounding box center [46, 630] width 16 height 9
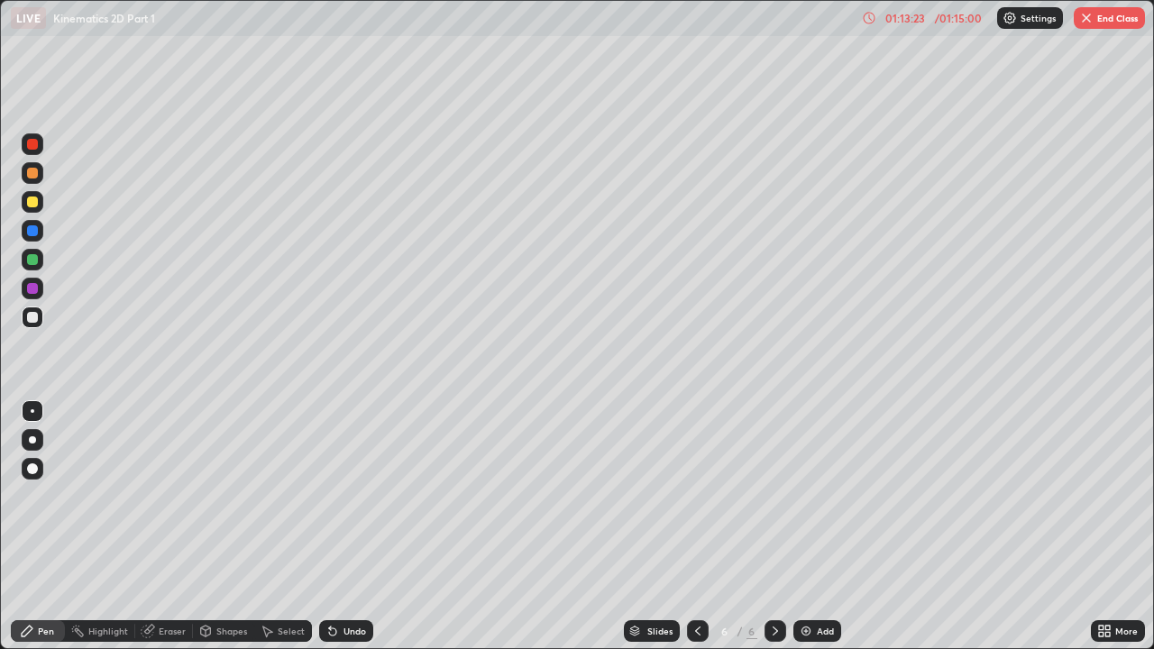
click at [1107, 14] on button "End Class" at bounding box center [1108, 18] width 71 height 22
